Goal: Information Seeking & Learning: Learn about a topic

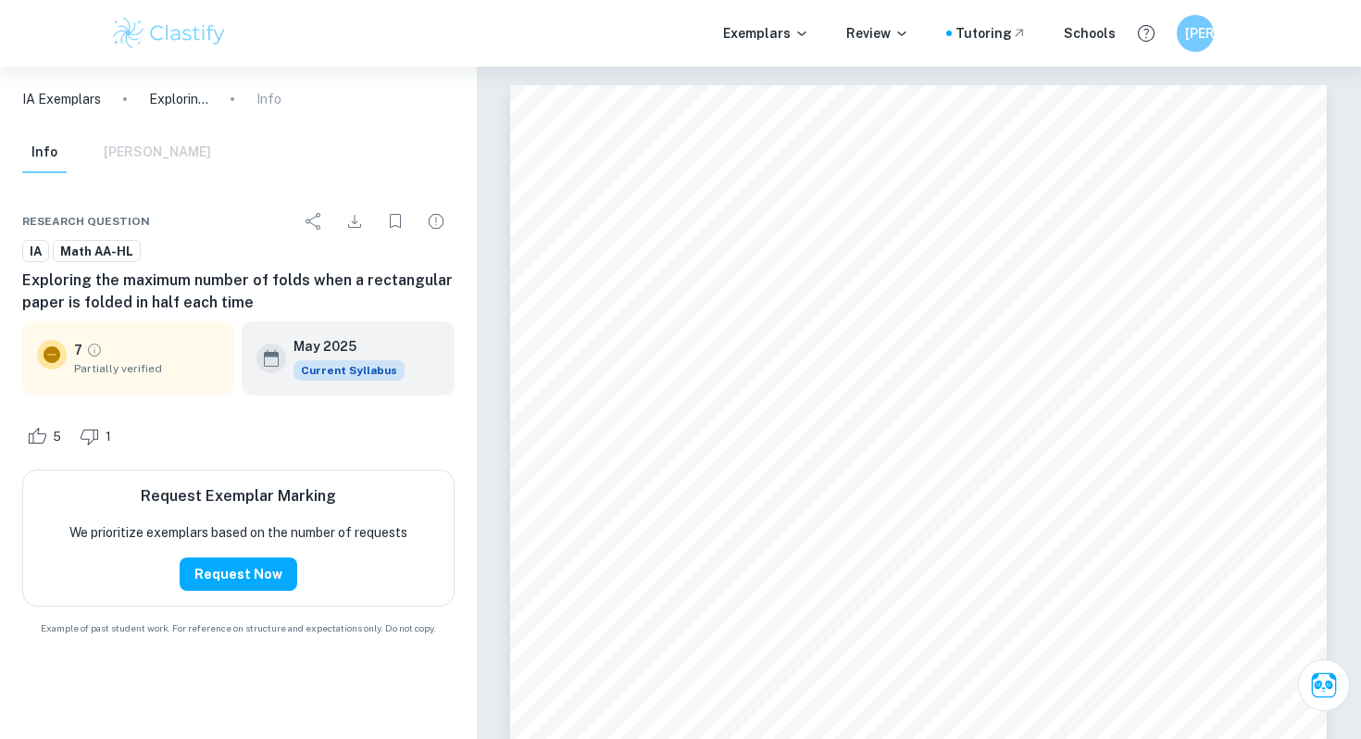
scroll to position [3163, 0]
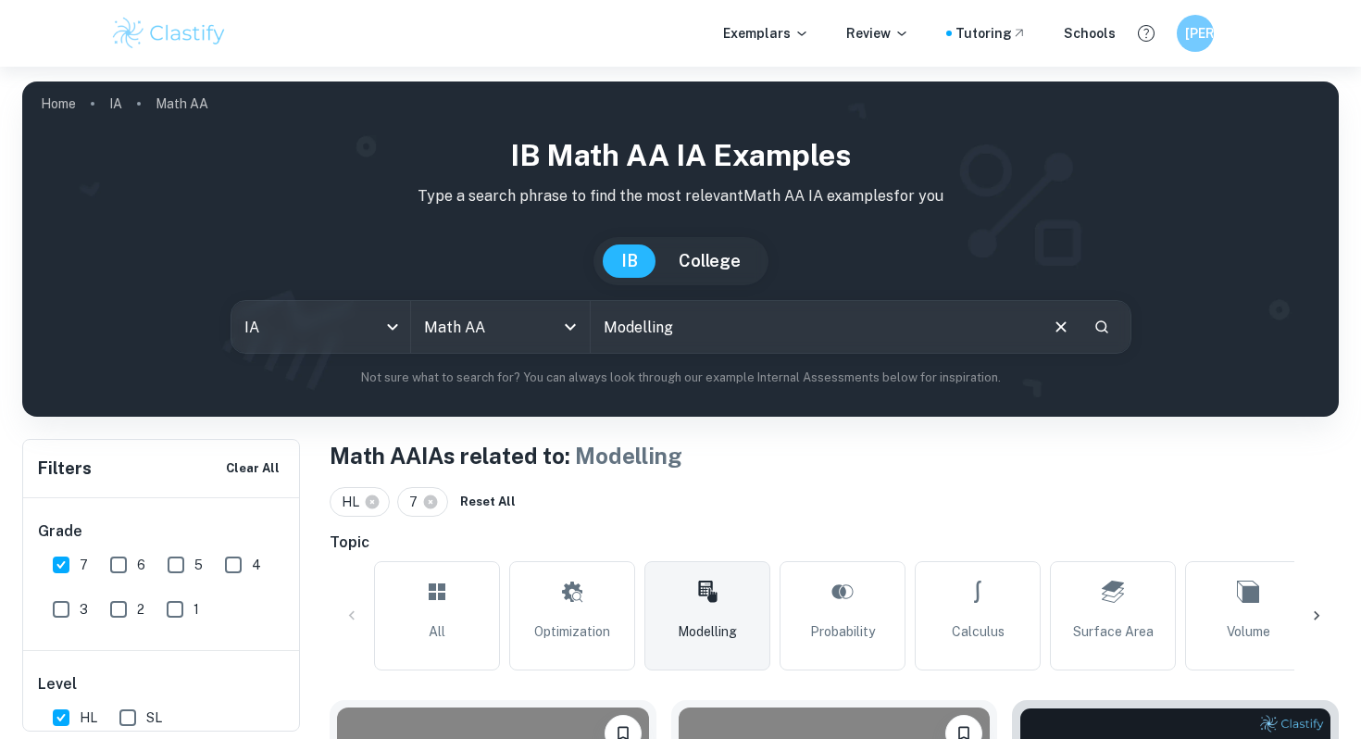
click at [713, 319] on input "Modelling" at bounding box center [812, 327] width 445 height 52
paste input "projectile motion"
type input "projectile motion"
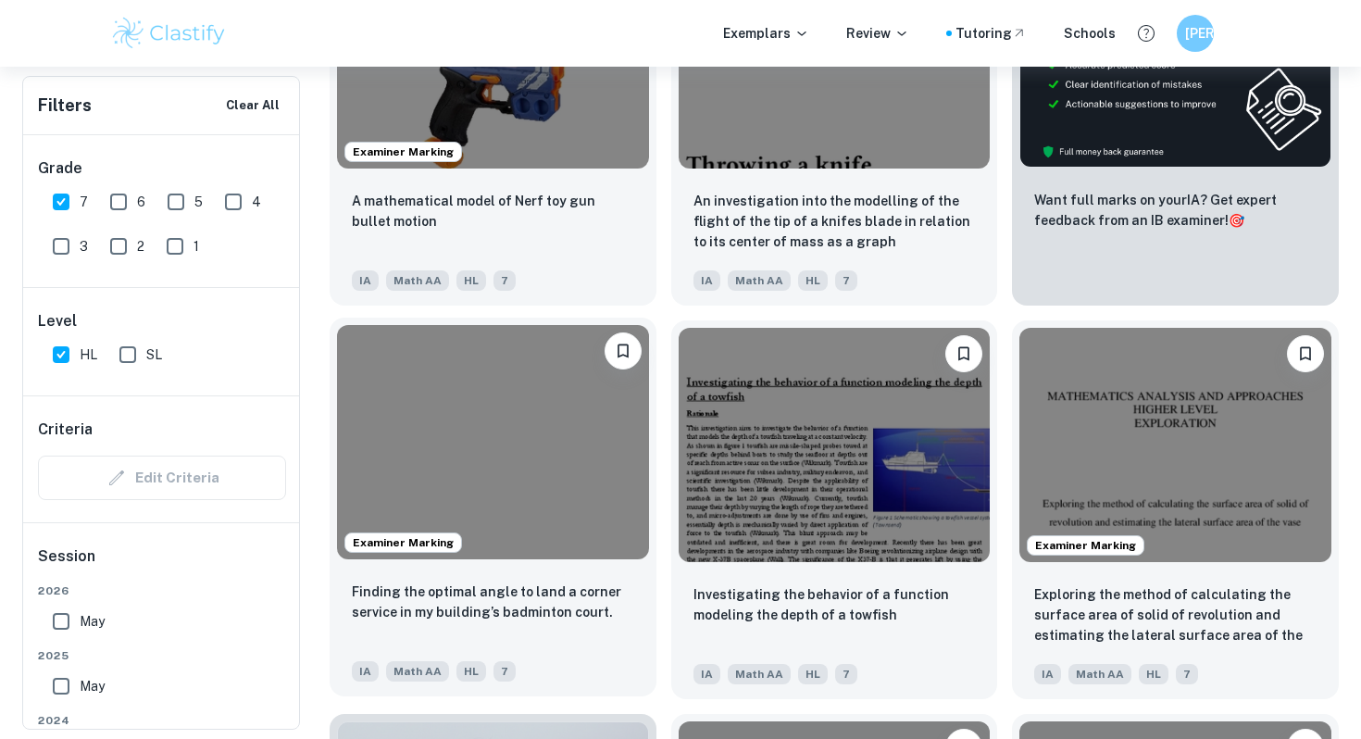
scroll to position [596, 0]
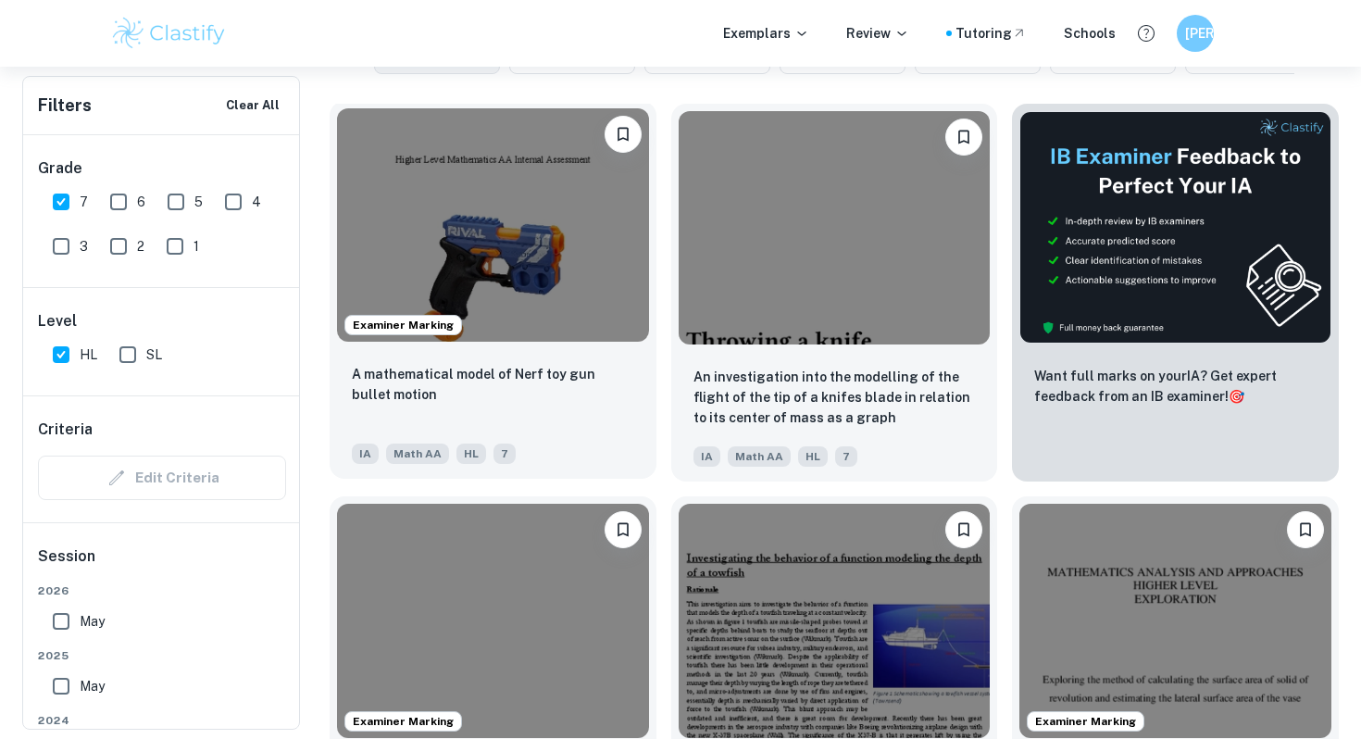
click at [480, 264] on img at bounding box center [493, 224] width 312 height 233
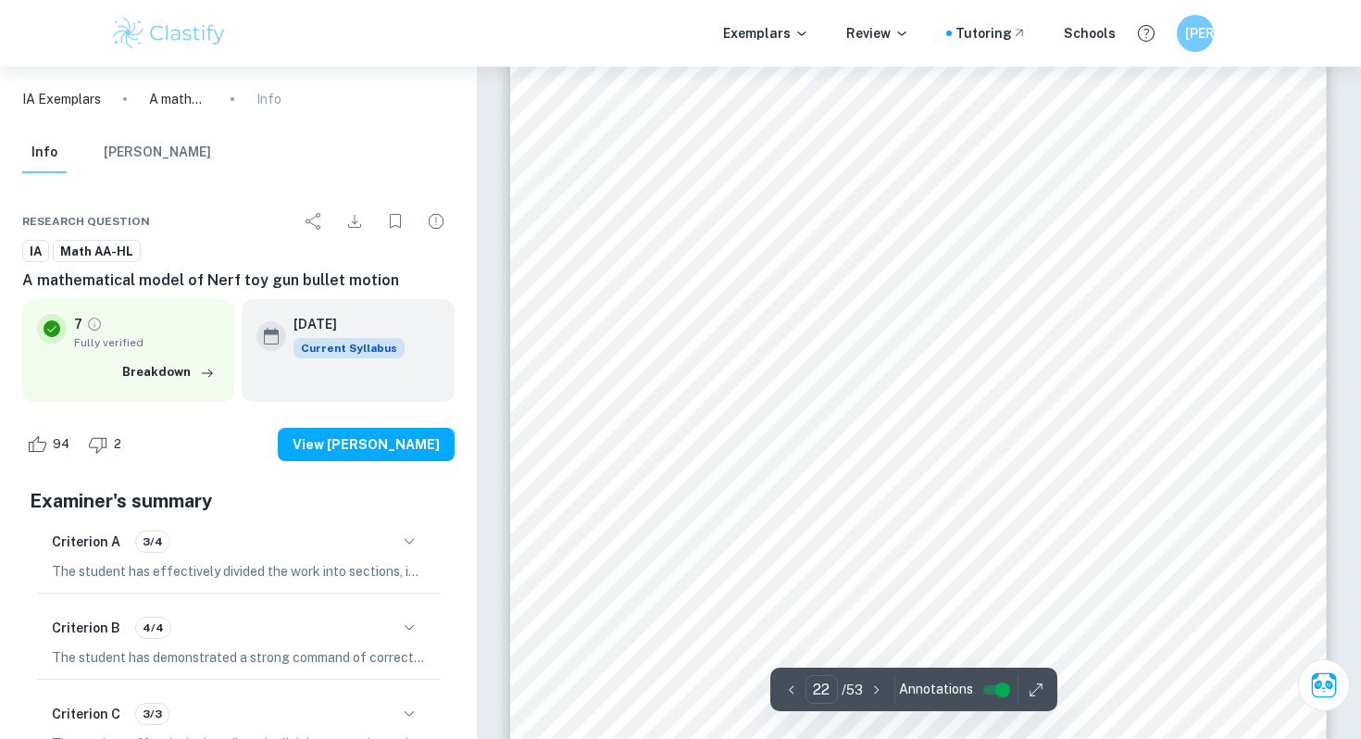
scroll to position [24870, 0]
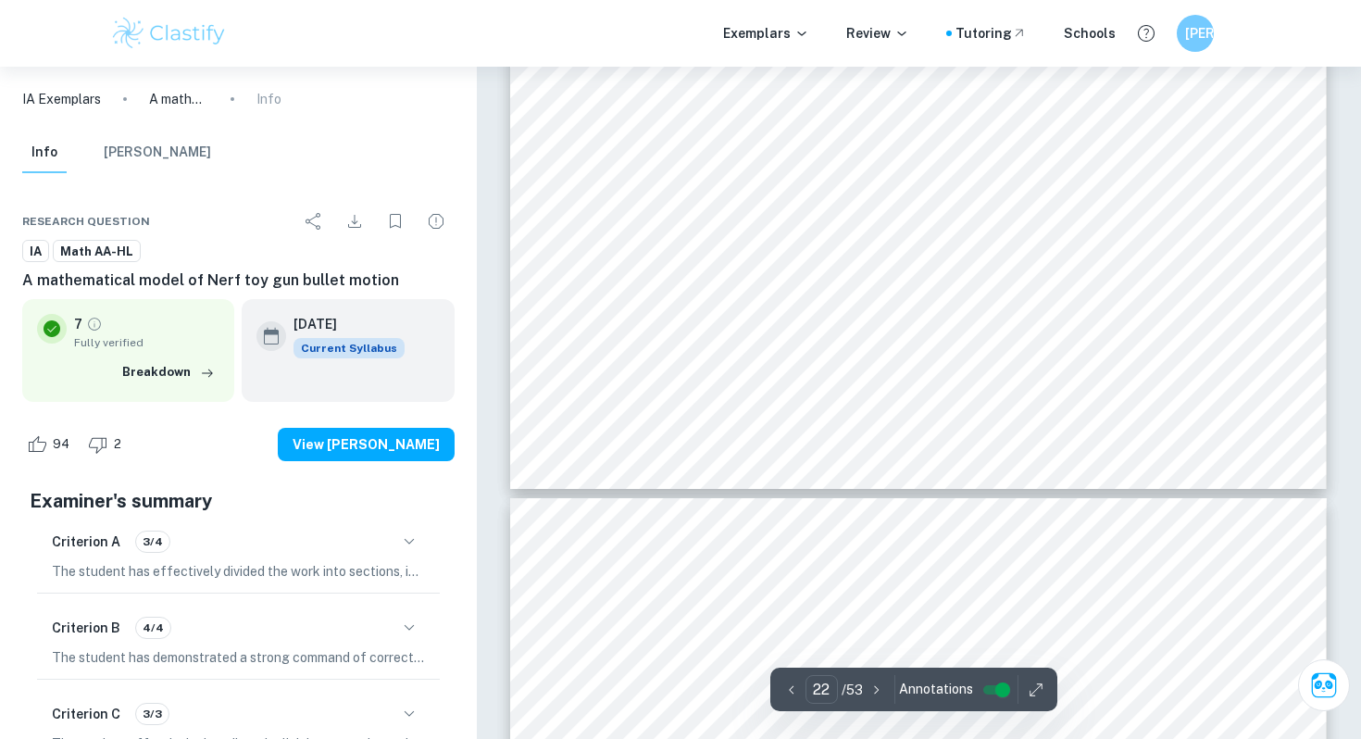
type input "23"
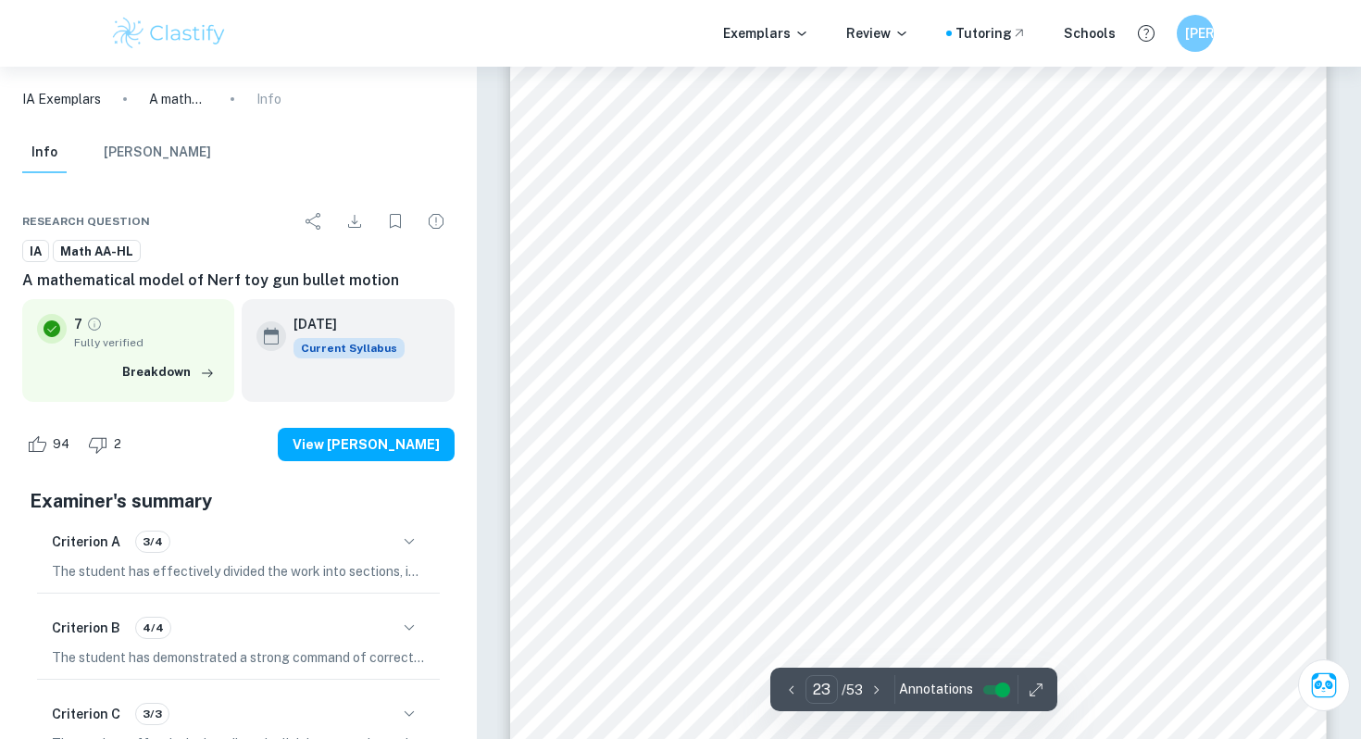
scroll to position [26253, 0]
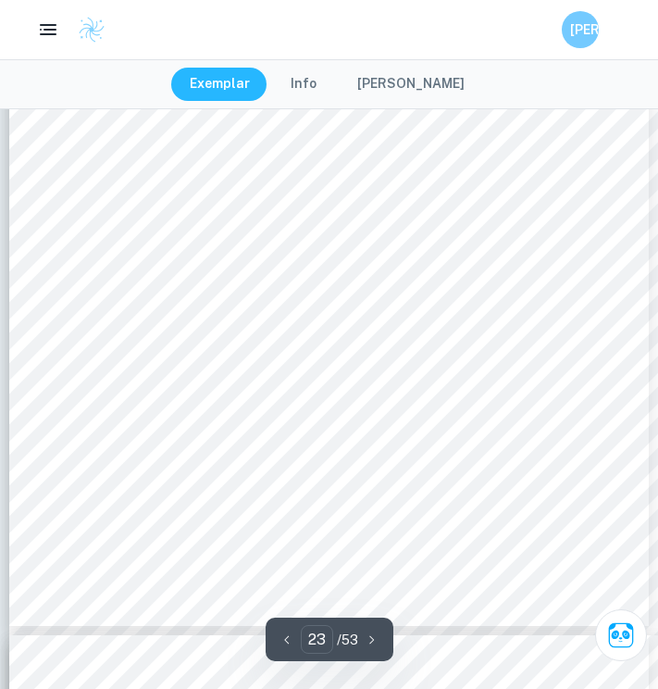
scroll to position [20478, 0]
